Goal: Task Accomplishment & Management: Complete application form

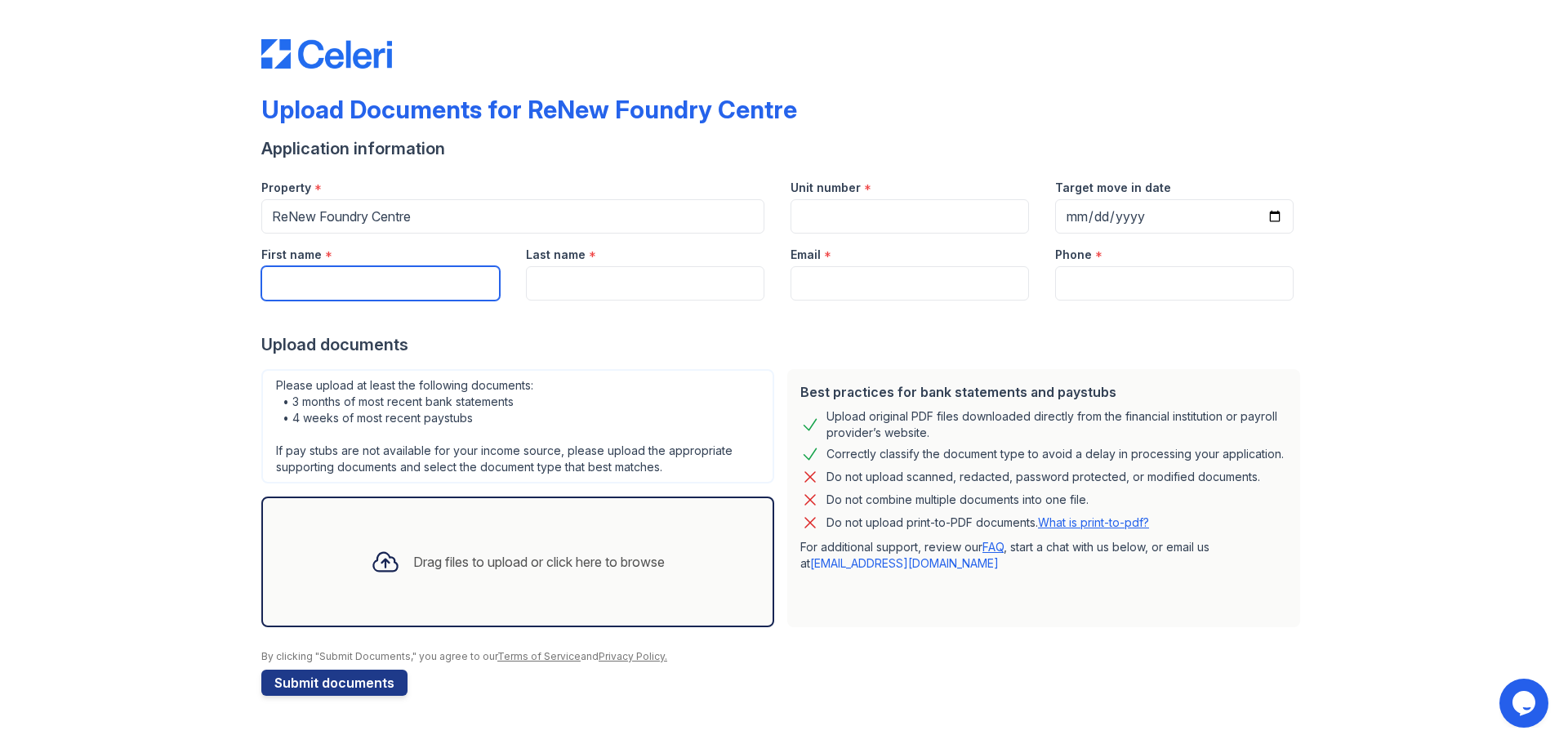
click at [446, 281] on input "First name" at bounding box center [380, 283] width 238 height 34
type input "[PERSON_NAME]"
type input "[EMAIL_ADDRESS][DOMAIN_NAME]"
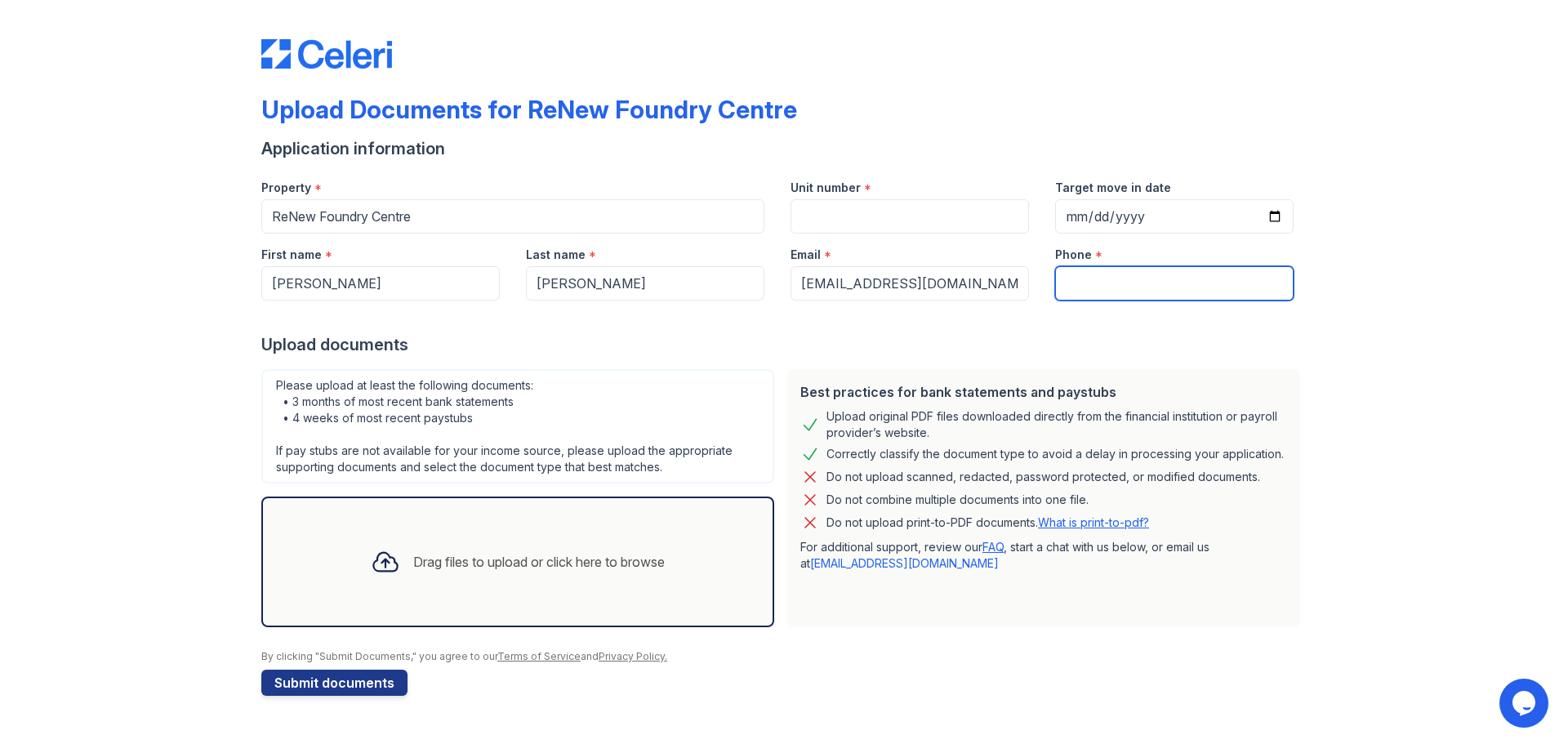
type input "5623372211"
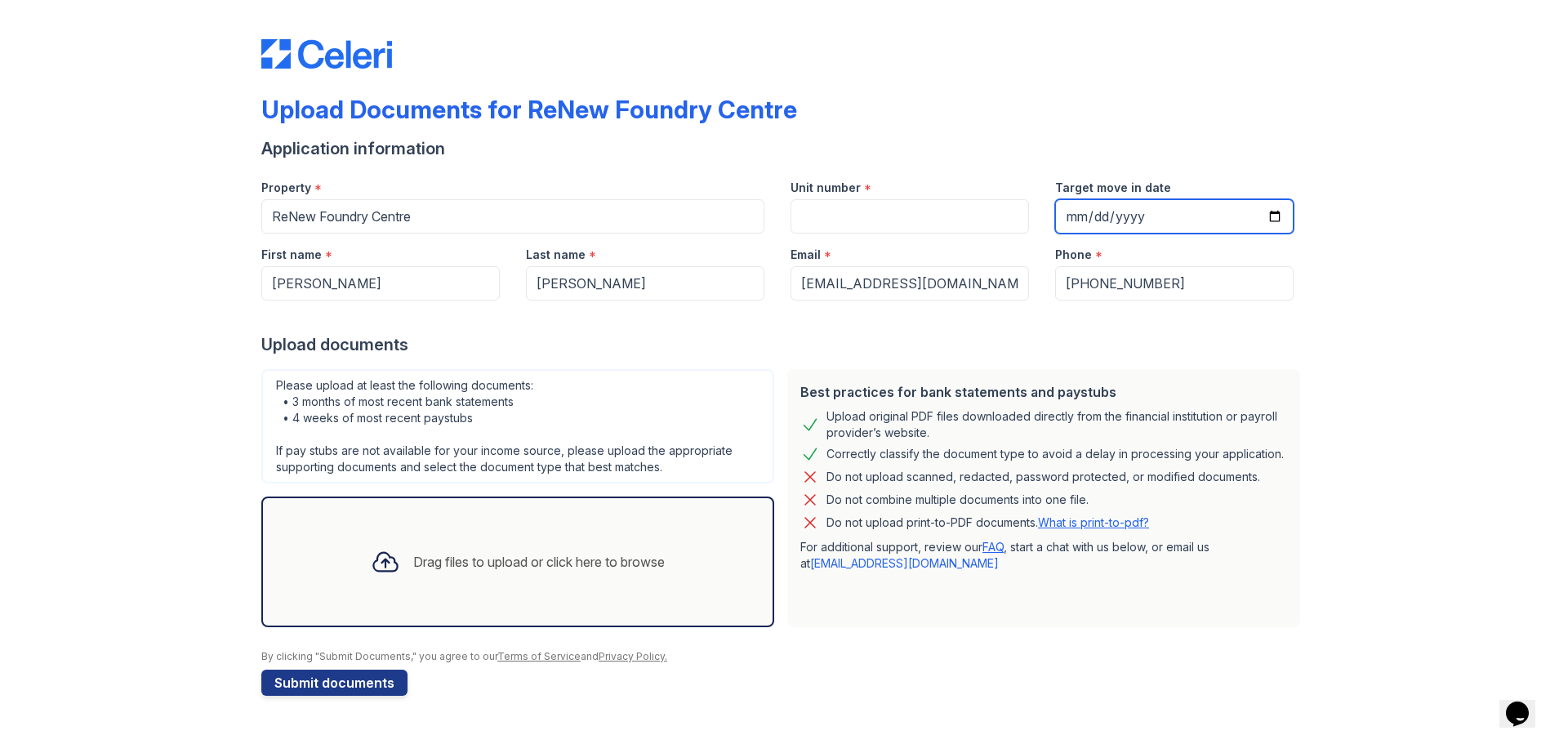
click at [1064, 214] on input "Target move in date" at bounding box center [1174, 216] width 238 height 34
type input "2025-09-15"
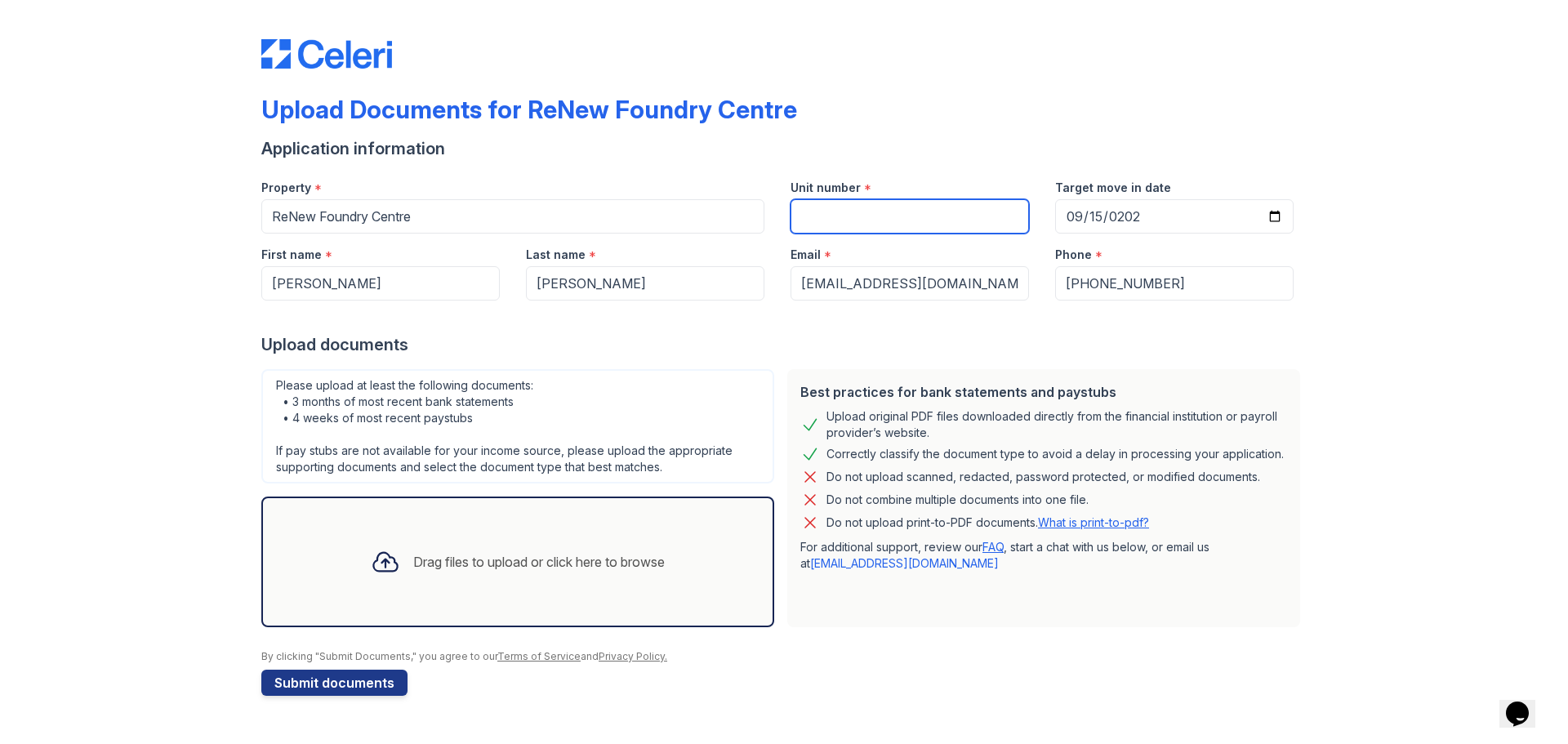
click at [881, 207] on input "Unit number" at bounding box center [909, 216] width 238 height 34
type input "WO406-4"
click at [529, 562] on div "Drag files to upload or click here to browse" at bounding box center [539, 561] width 251 height 20
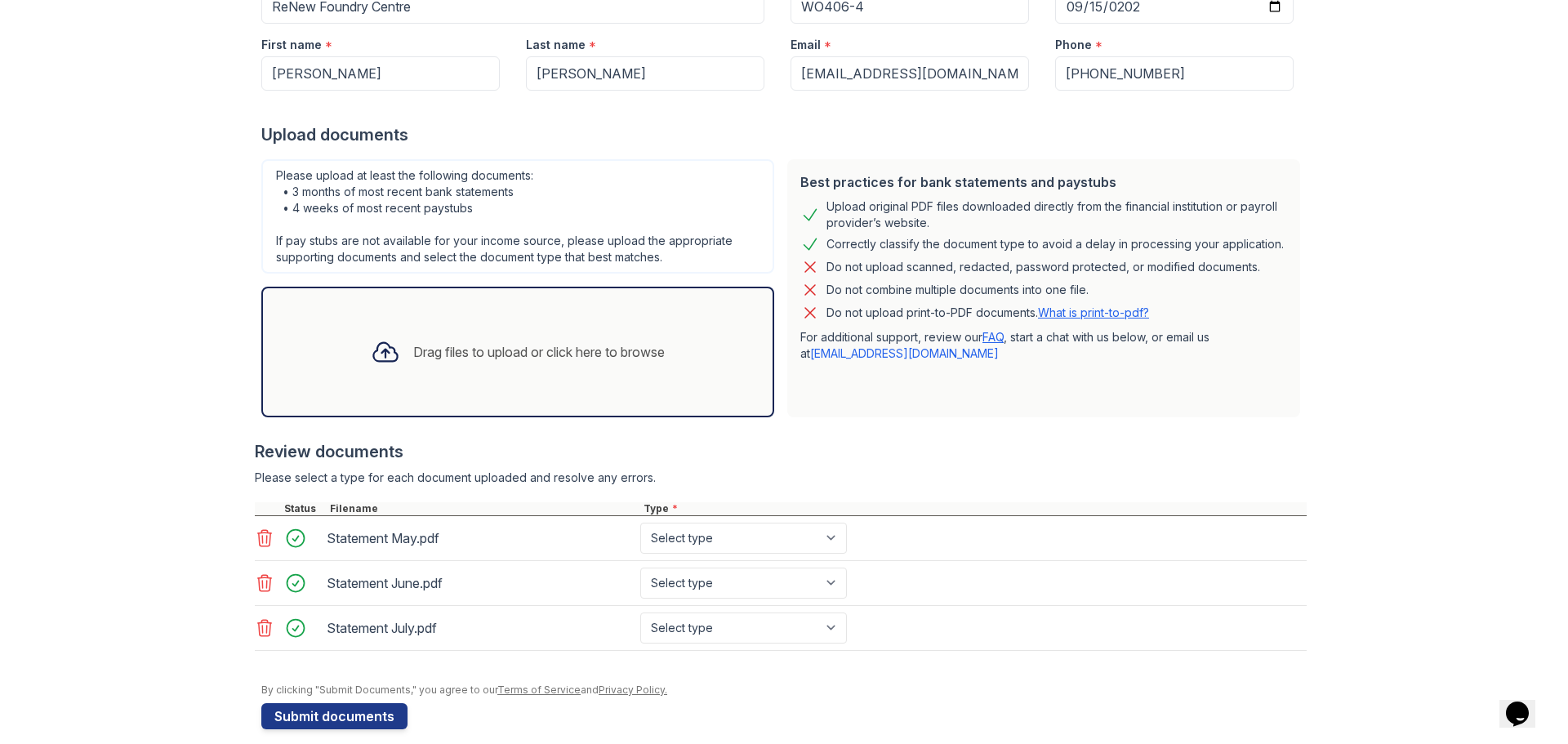
scroll to position [228, 0]
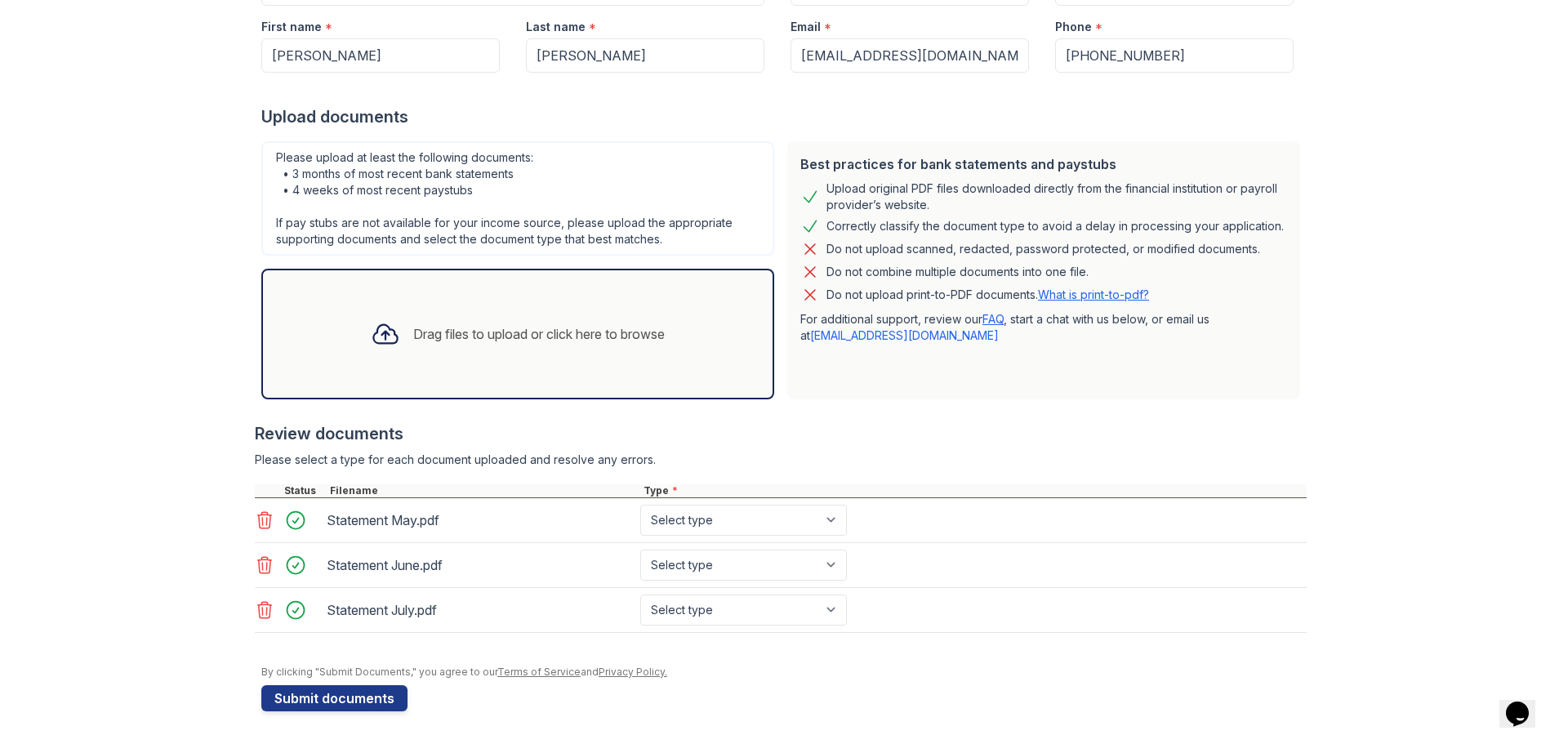
click at [484, 345] on div "Drag files to upload or click here to browse" at bounding box center [518, 334] width 320 height 56
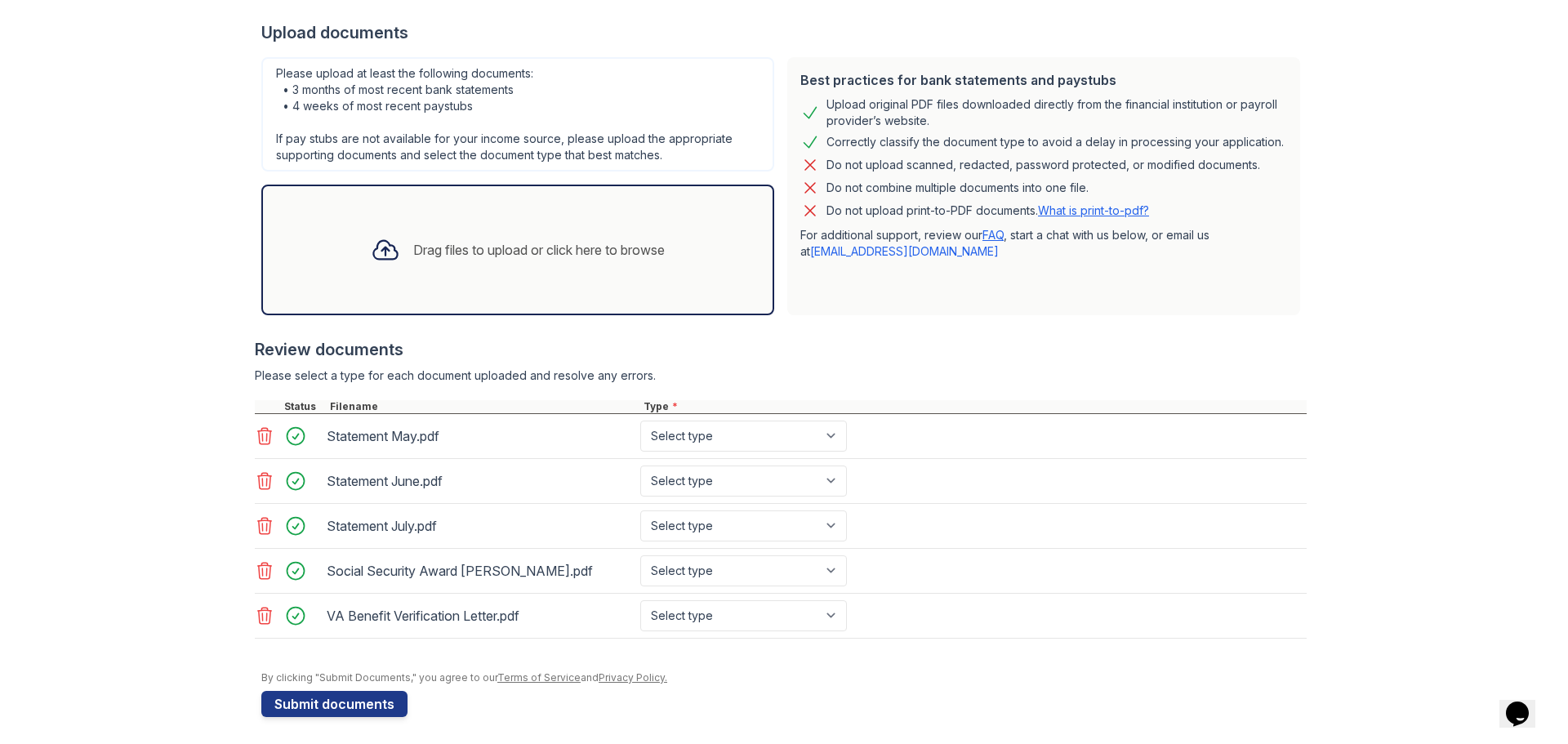
scroll to position [318, 0]
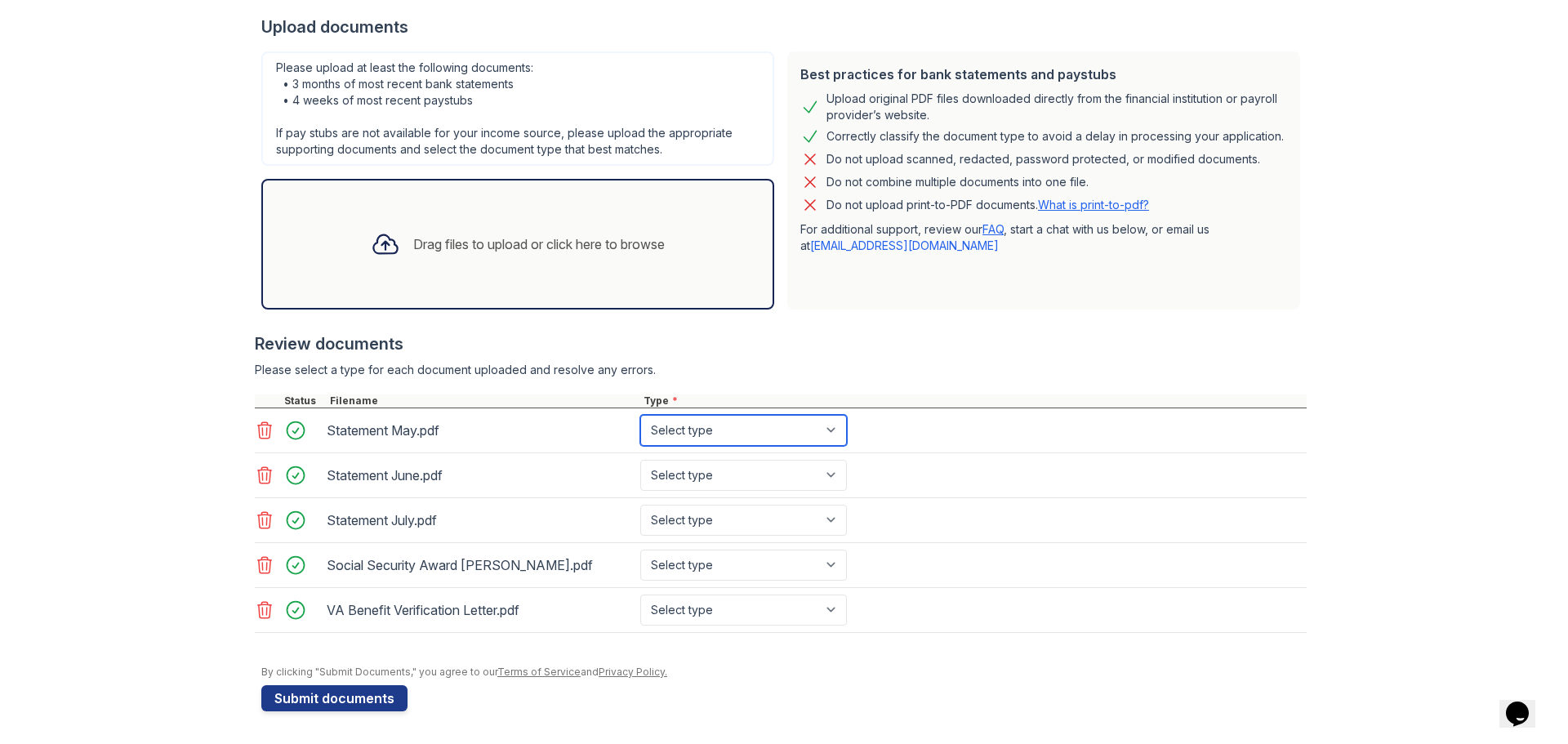
click at [825, 427] on select "Select type Paystub Bank Statement Offer Letter Tax Documents Benefit Award Let…" at bounding box center [743, 431] width 206 height 31
select select "bank_statement"
click at [640, 415] on select "Select type Paystub Bank Statement Offer Letter Tax Documents Benefit Award Let…" at bounding box center [743, 431] width 206 height 31
click at [792, 477] on select "Select type Paystub Bank Statement Offer Letter Tax Documents Benefit Award Let…" at bounding box center [743, 475] width 206 height 31
select select "bank_statement"
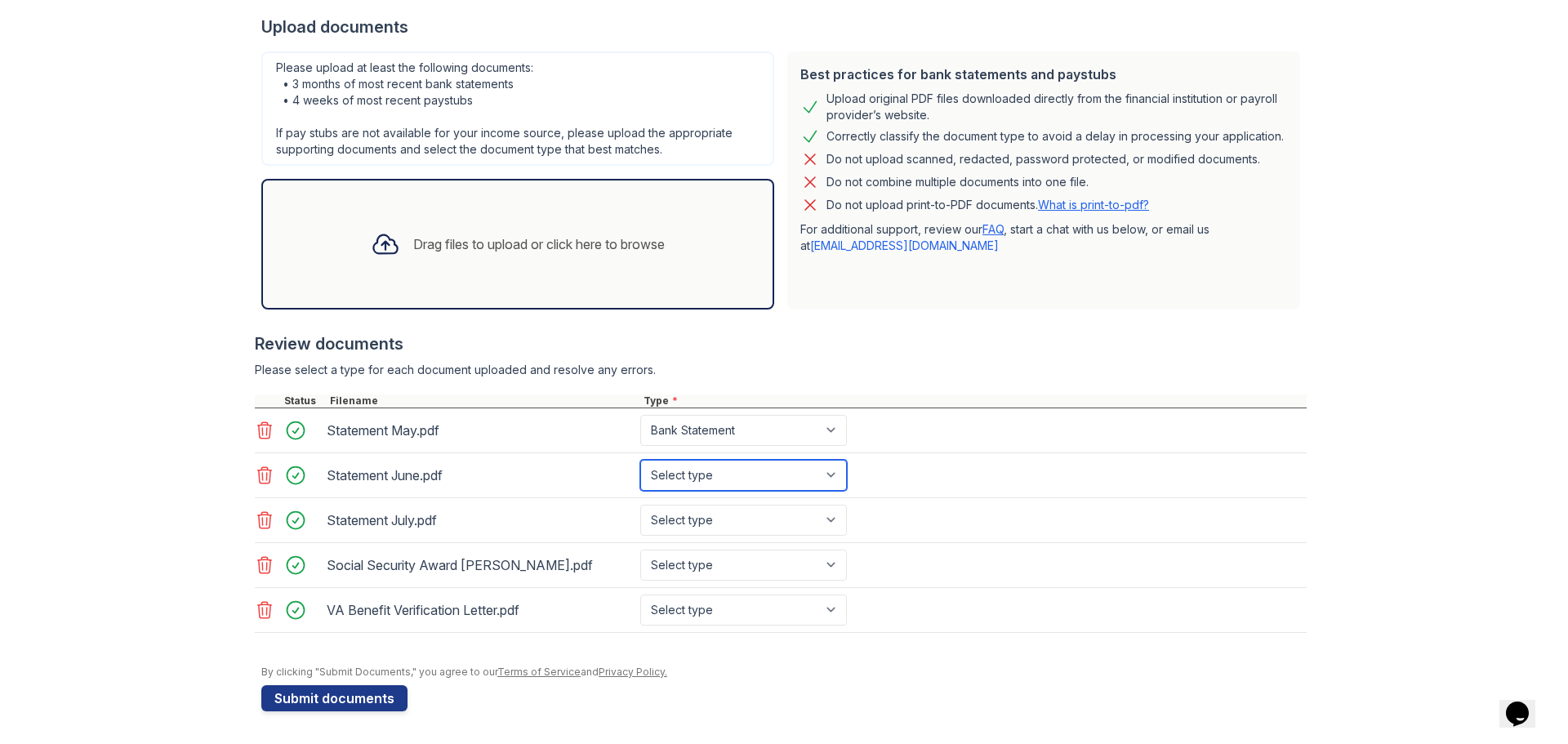
click at [640, 459] on select "Select type Paystub Bank Statement Offer Letter Tax Documents Benefit Award Let…" at bounding box center [743, 475] width 206 height 31
click at [794, 508] on select "Select type Paystub Bank Statement Offer Letter Tax Documents Benefit Award Let…" at bounding box center [743, 520] width 206 height 31
select select "bank_statement"
click at [640, 505] on select "Select type Paystub Bank Statement Offer Letter Tax Documents Benefit Award Let…" at bounding box center [743, 520] width 206 height 31
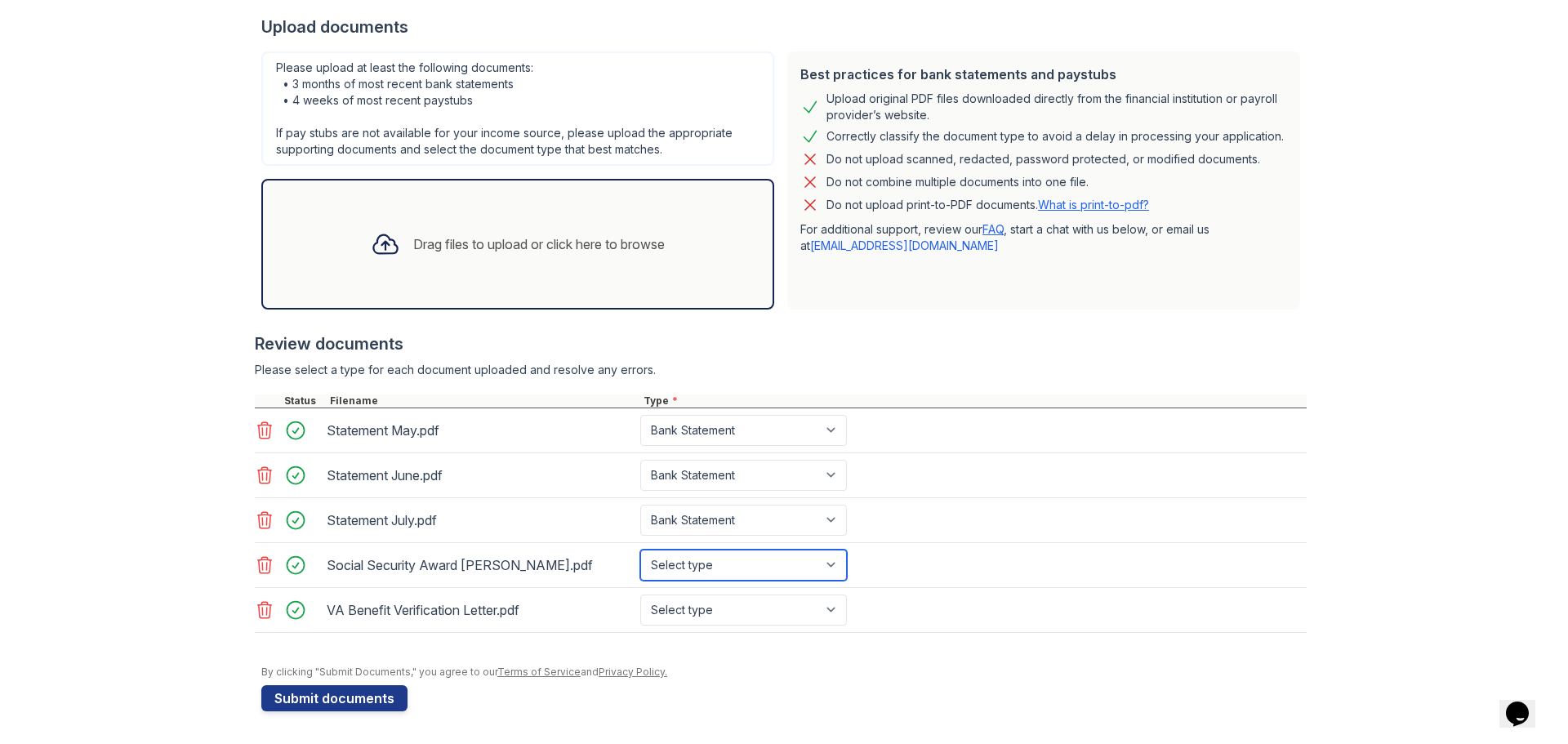
click at [797, 568] on select "Select type Paystub Bank Statement Offer Letter Tax Documents Benefit Award Let…" at bounding box center [743, 565] width 206 height 31
select select "benefit_award_letter"
click at [640, 549] on select "Select type Paystub Bank Statement Offer Letter Tax Documents Benefit Award Let…" at bounding box center [743, 565] width 206 height 31
click at [729, 609] on select "Select type Paystub Bank Statement Offer Letter Tax Documents Benefit Award Let…" at bounding box center [743, 610] width 206 height 31
select select "benefit_award_letter"
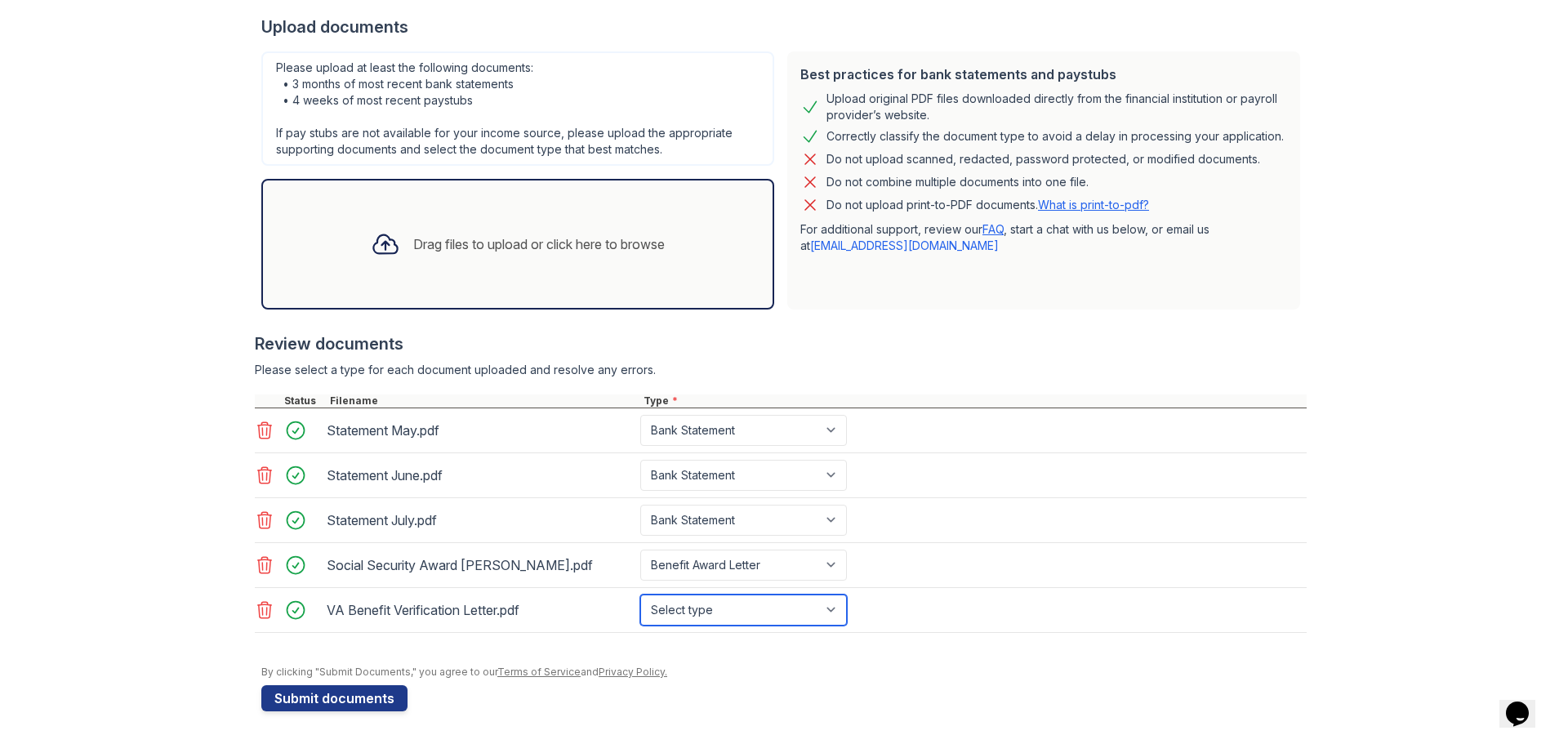
click at [640, 594] on select "Select type Paystub Bank Statement Offer Letter Tax Documents Benefit Award Let…" at bounding box center [743, 610] width 206 height 31
click at [341, 694] on button "Submit documents" at bounding box center [334, 698] width 146 height 26
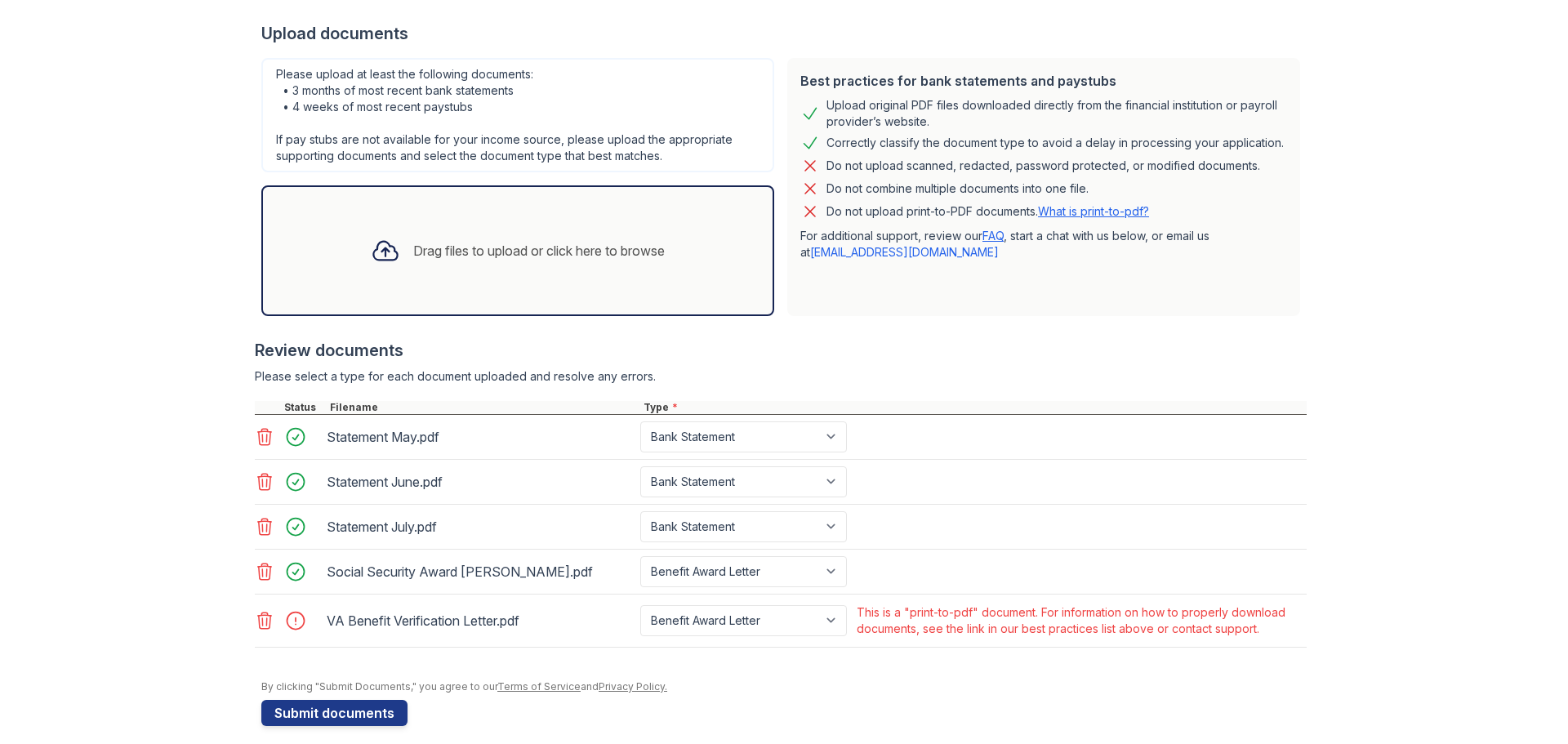
scroll to position [372, 0]
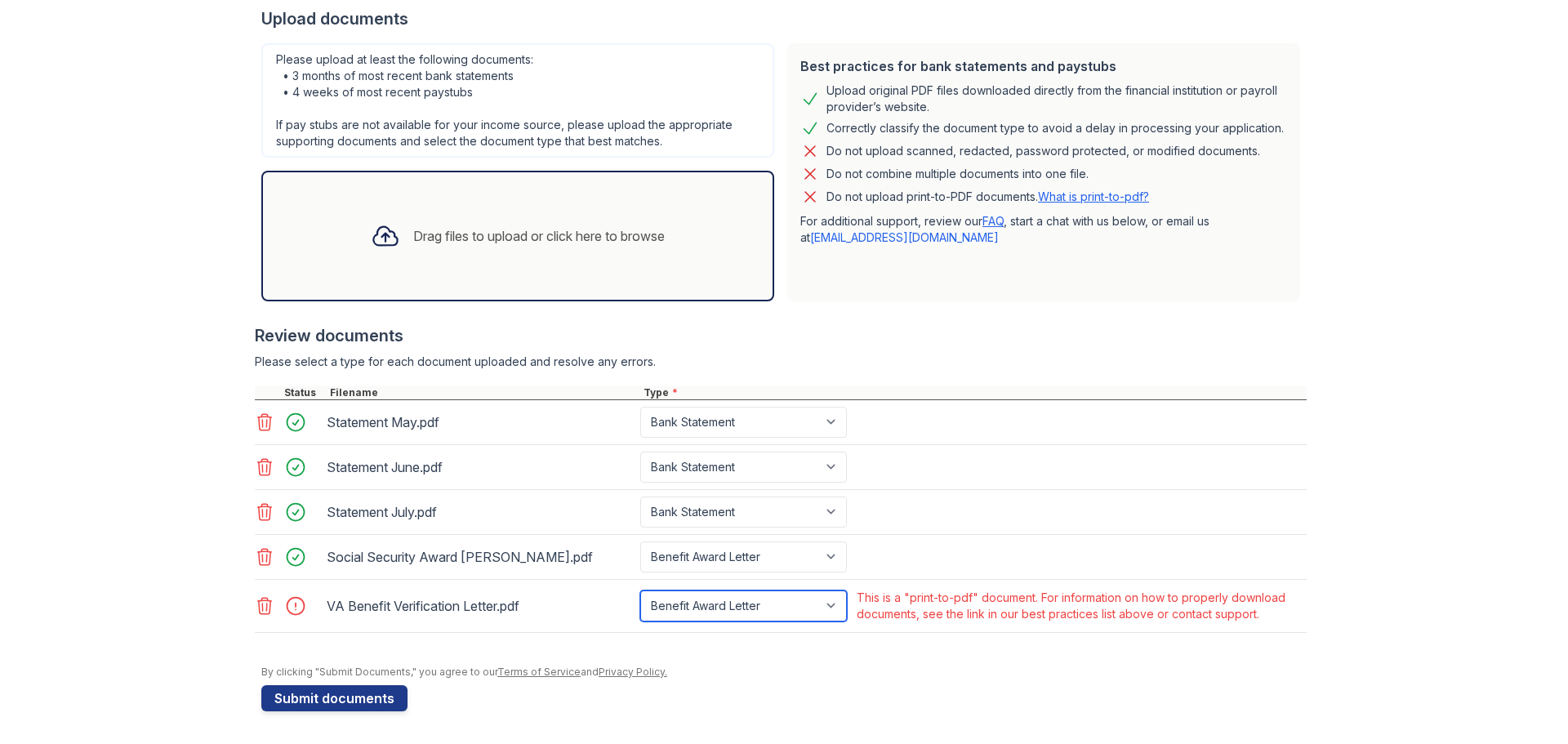
click at [828, 608] on select "Paystub Bank Statement Offer Letter Tax Documents Benefit Award Letter Investme…" at bounding box center [743, 606] width 206 height 31
click at [850, 646] on div at bounding box center [781, 640] width 1052 height 17
click at [259, 607] on icon at bounding box center [265, 606] width 20 height 20
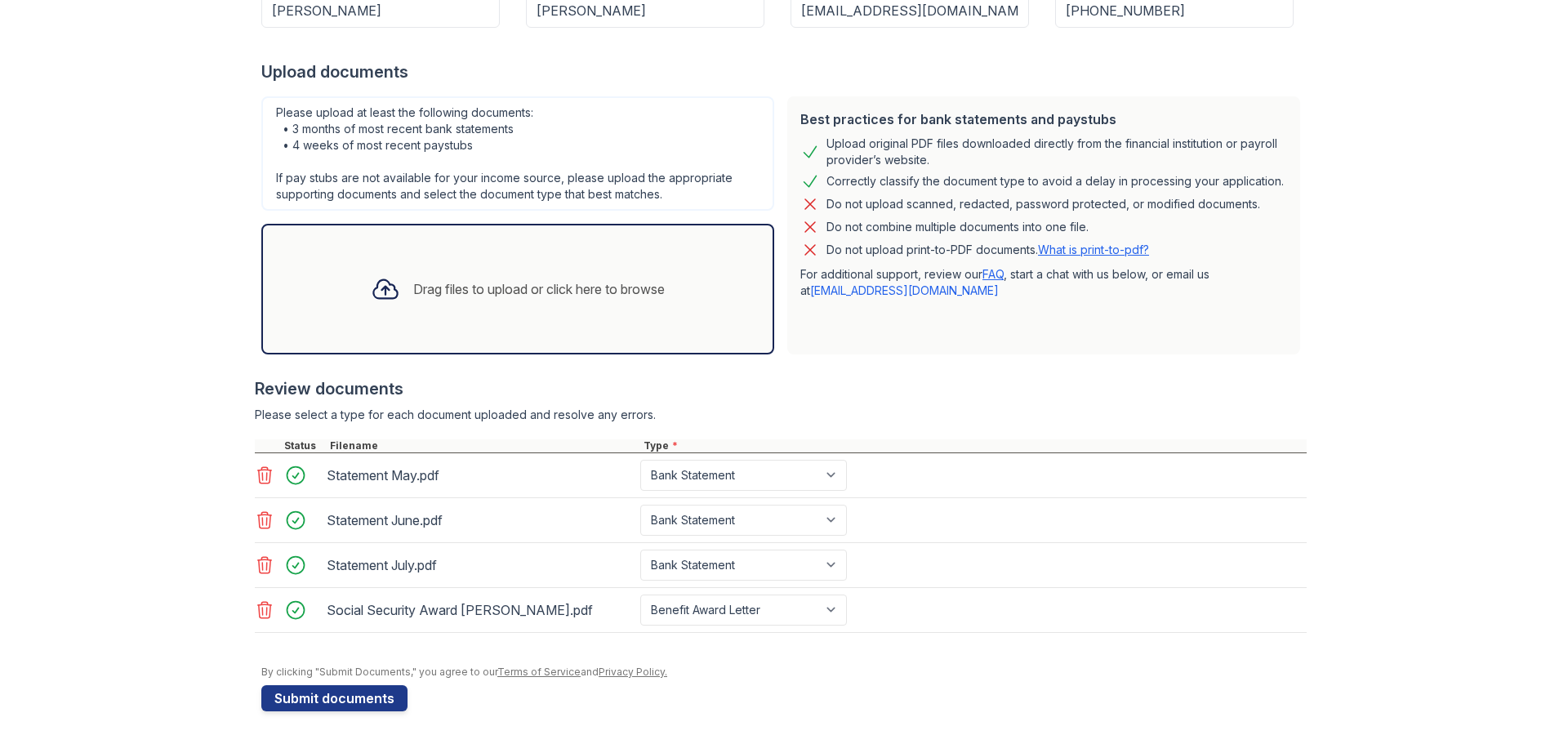
click at [548, 295] on div "Drag files to upload or click here to browse" at bounding box center [539, 289] width 251 height 20
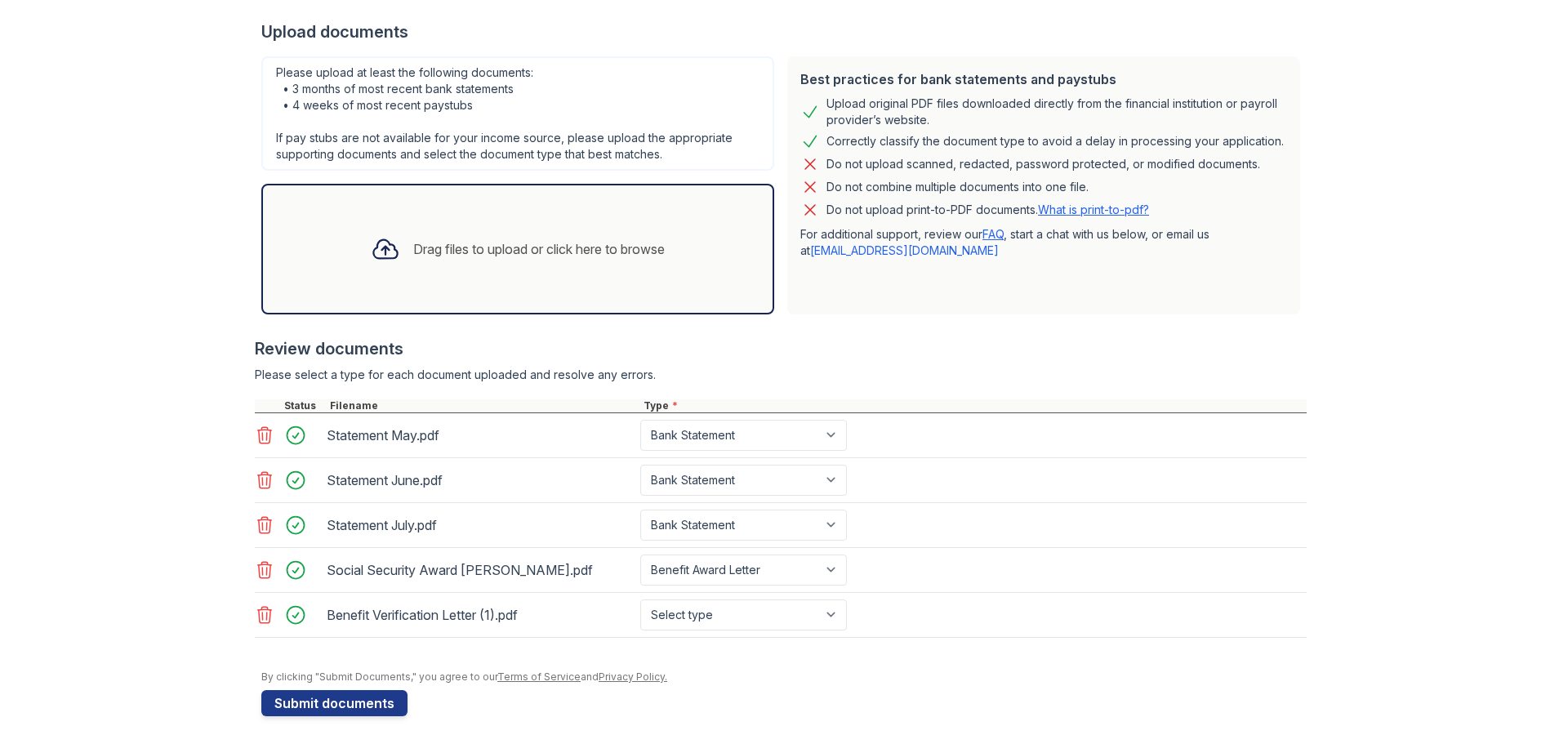
scroll to position [364, 0]
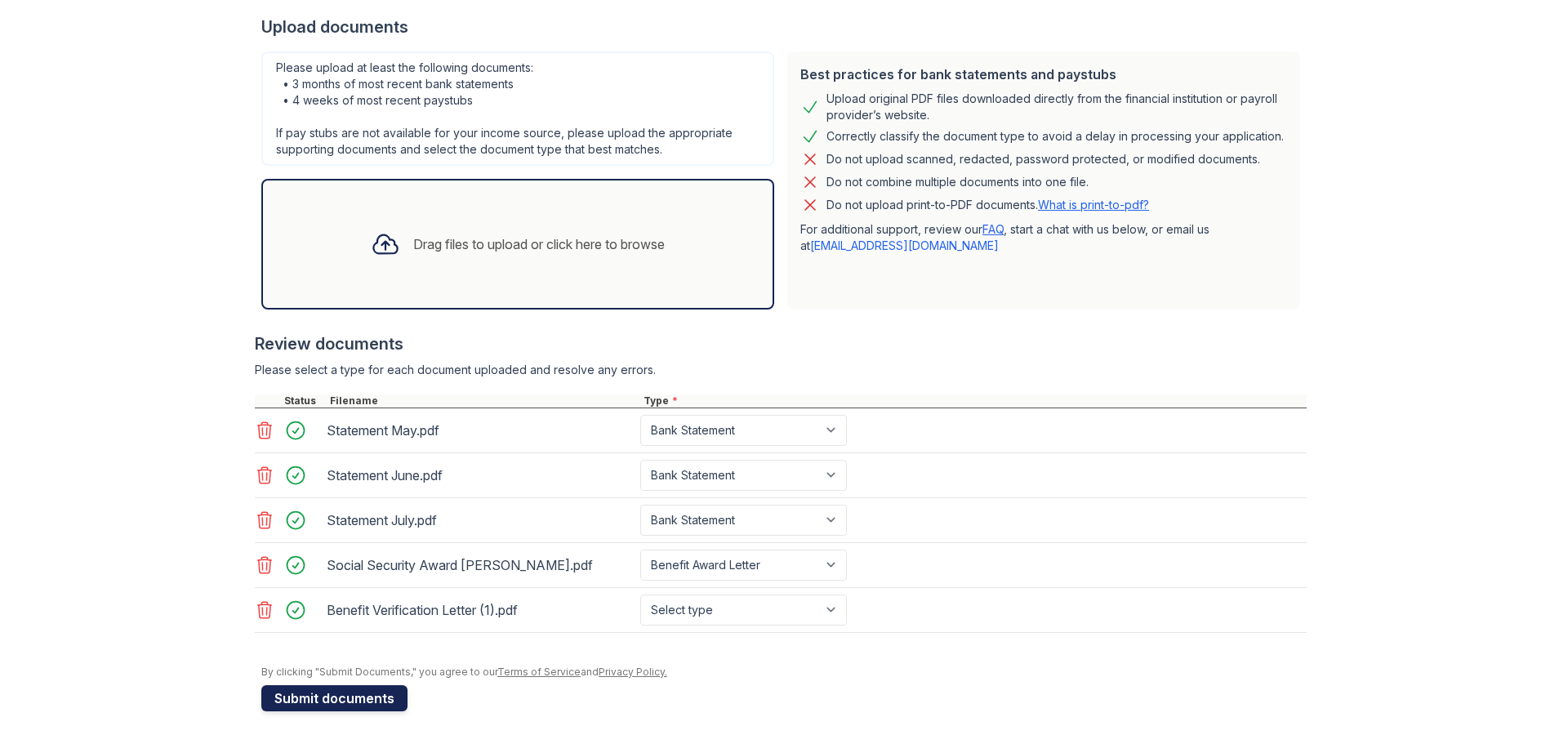
click at [353, 694] on button "Submit documents" at bounding box center [334, 698] width 146 height 26
click at [827, 607] on select "Select type Paystub Bank Statement Offer Letter Tax Documents Benefit Award Let…" at bounding box center [743, 610] width 206 height 31
select select "benefit_award_letter"
click at [640, 594] on select "Select type Paystub Bank Statement Offer Letter Tax Documents Benefit Award Let…" at bounding box center [743, 610] width 206 height 31
click at [361, 694] on button "Submit documents" at bounding box center [334, 698] width 146 height 26
